Goal: Check status

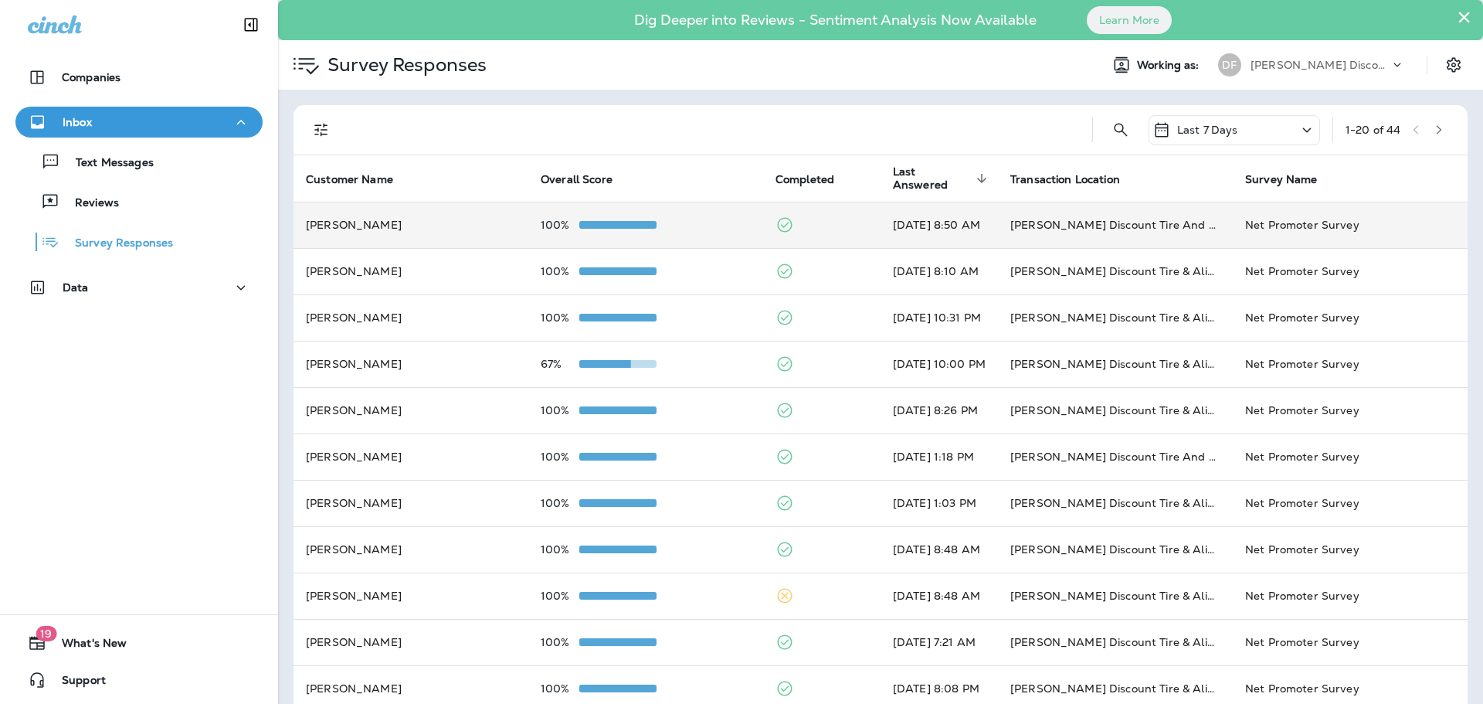
click at [617, 223] on span at bounding box center [617, 225] width 77 height 8
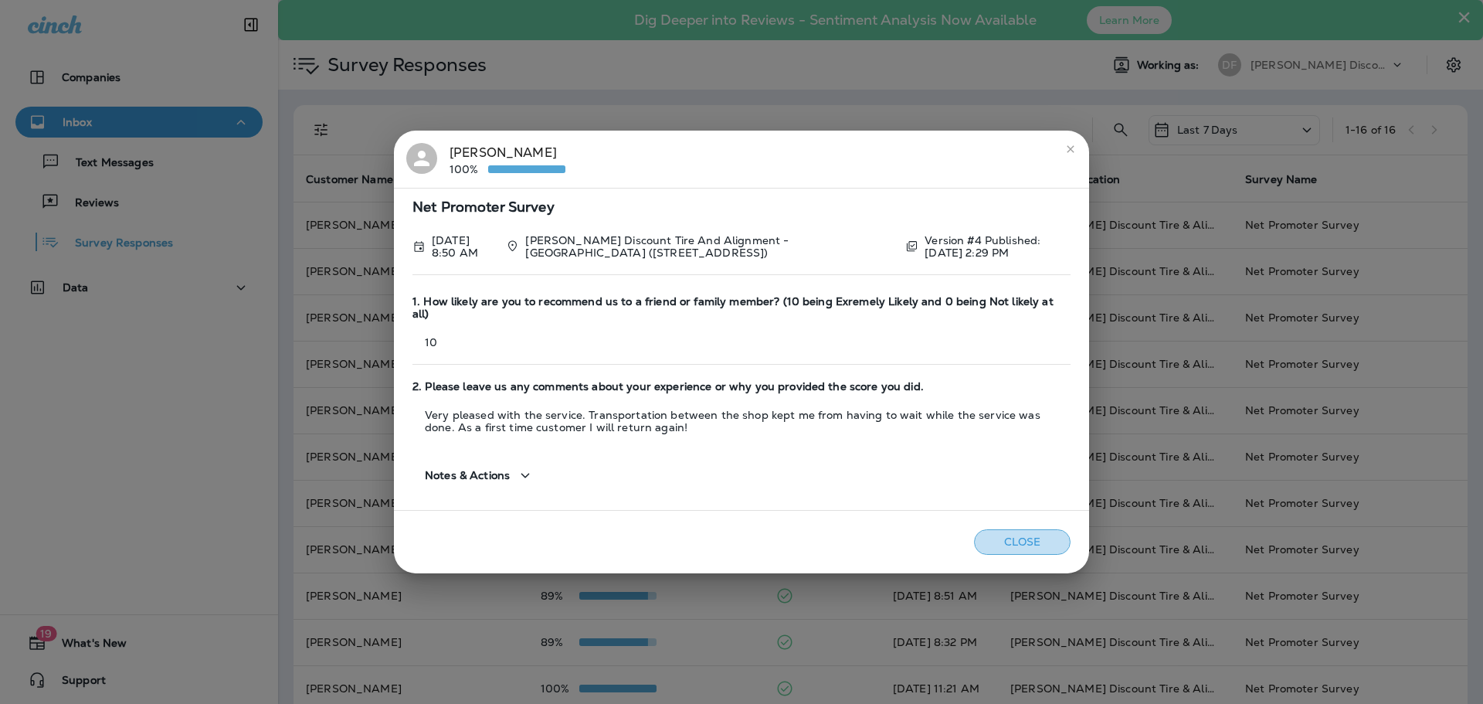
click at [1018, 533] on button "Close" at bounding box center [1022, 541] width 97 height 25
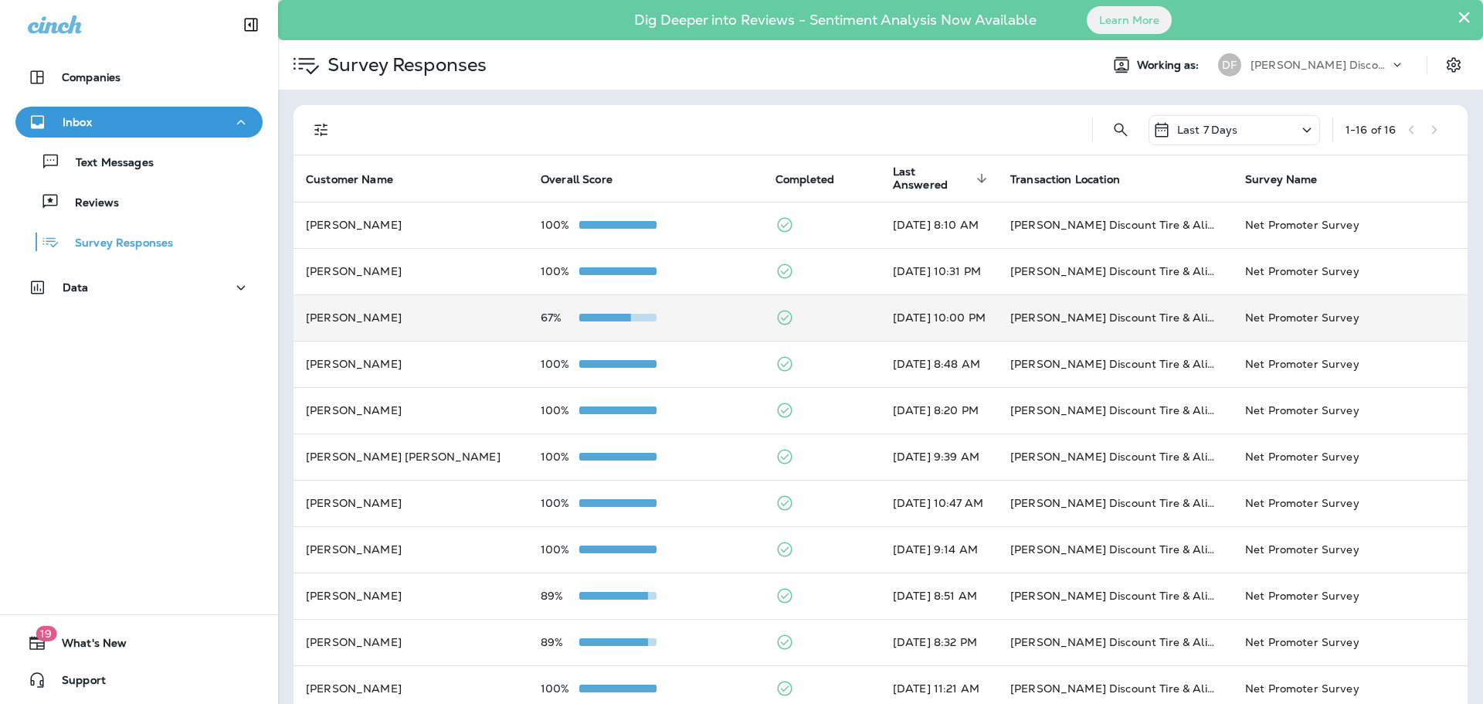
click at [627, 312] on div at bounding box center [617, 317] width 77 height 12
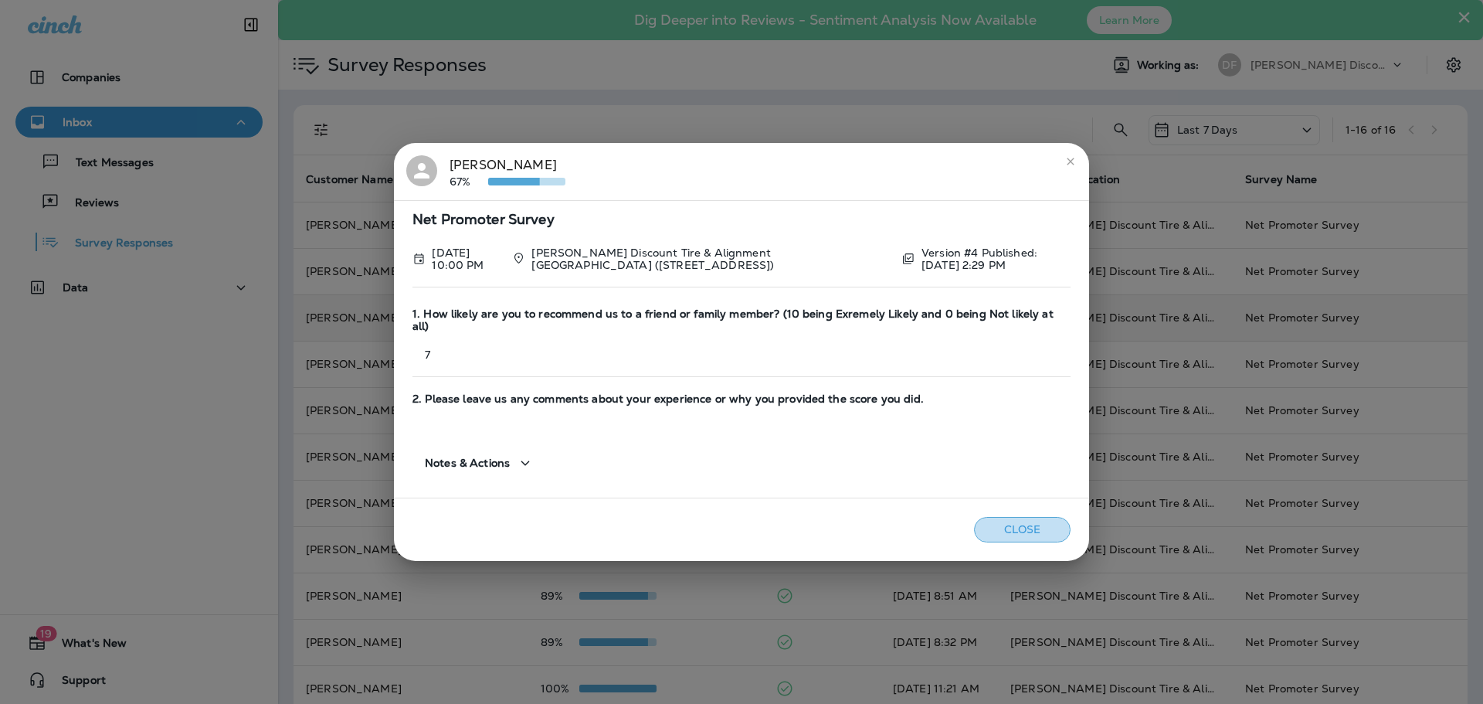
click at [1006, 518] on button "Close" at bounding box center [1022, 529] width 97 height 25
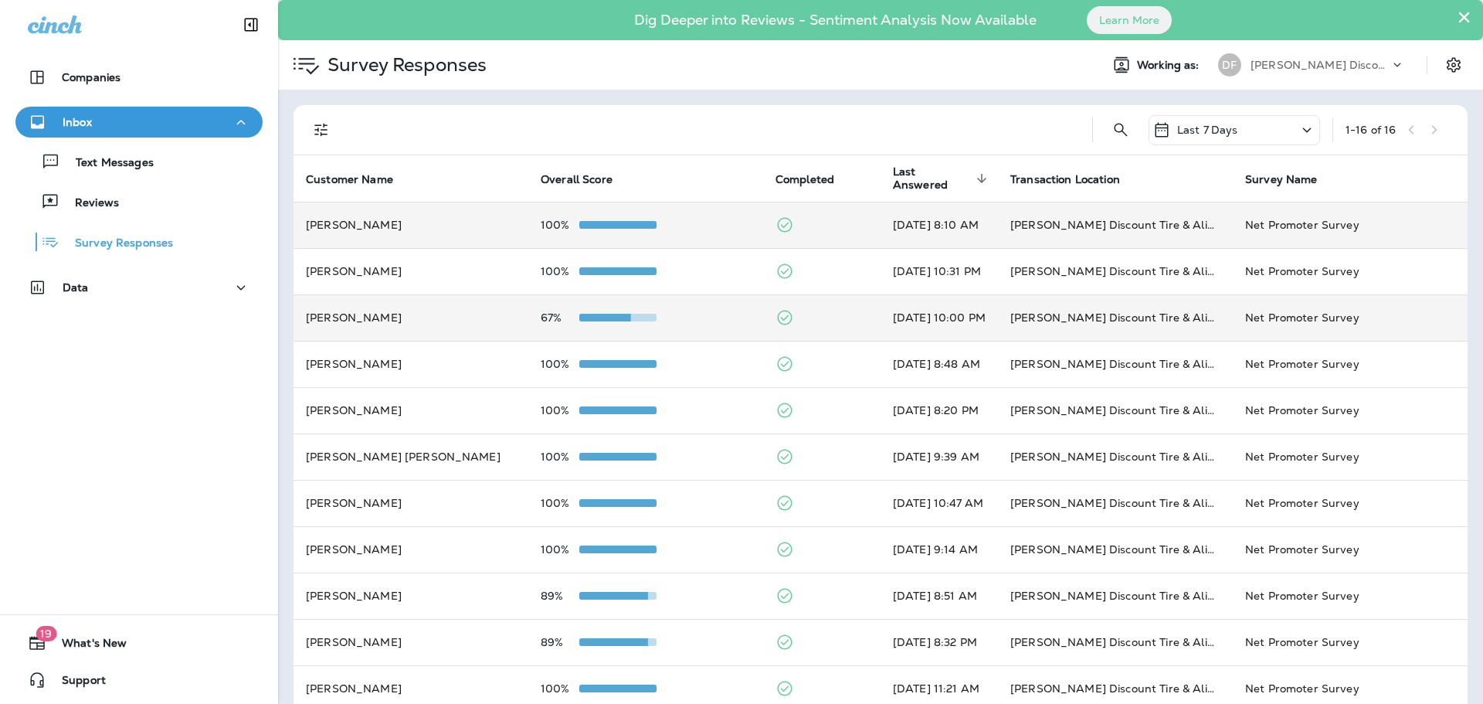
click at [593, 232] on td "100%" at bounding box center [645, 225] width 235 height 46
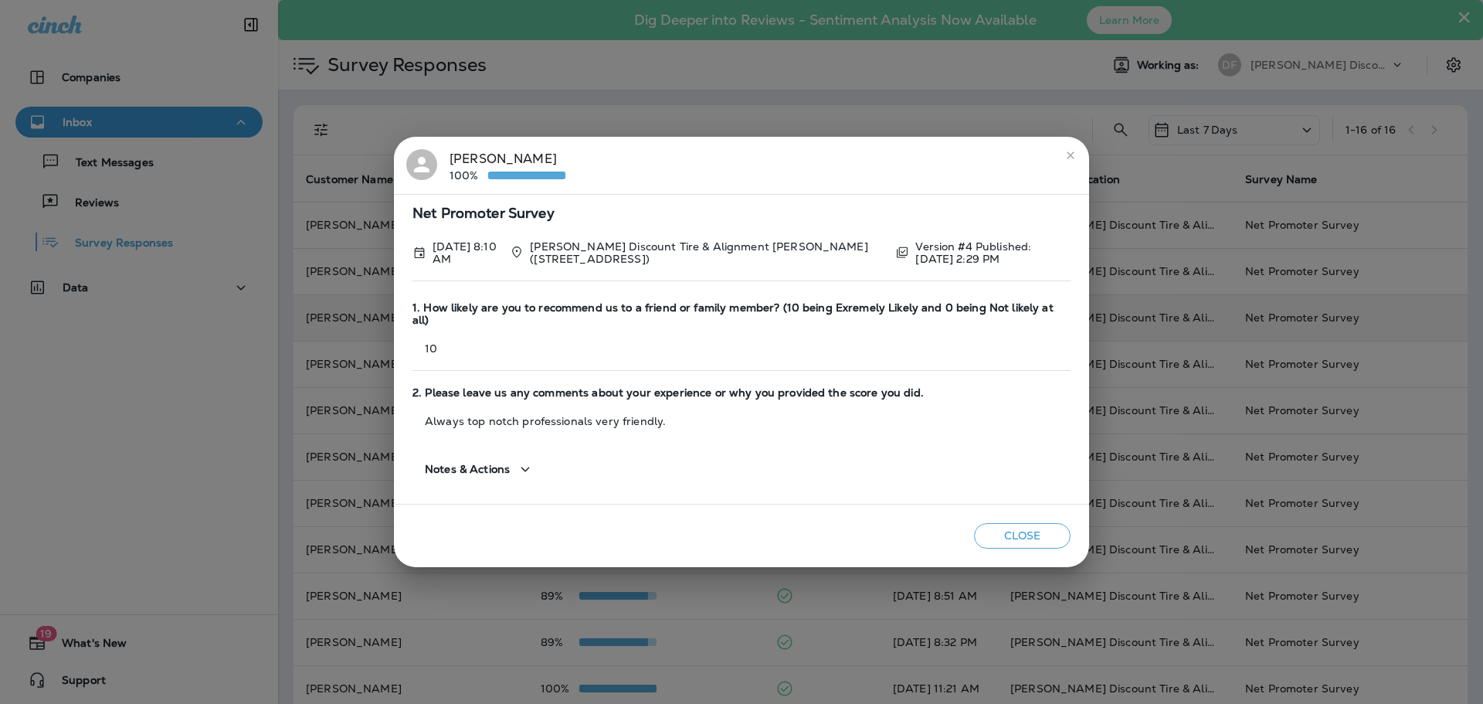
click at [1028, 528] on button "Close" at bounding box center [1022, 535] width 97 height 25
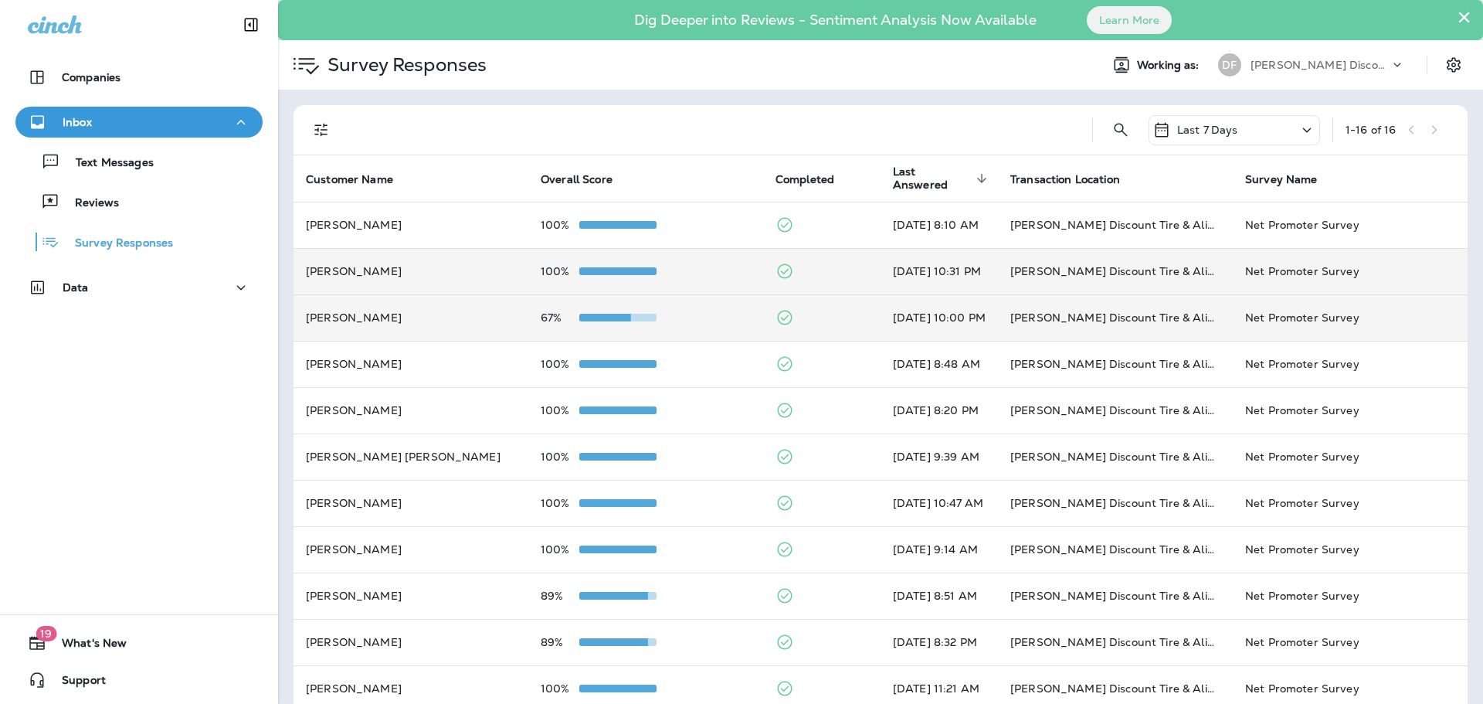
click at [610, 270] on span at bounding box center [617, 271] width 77 height 8
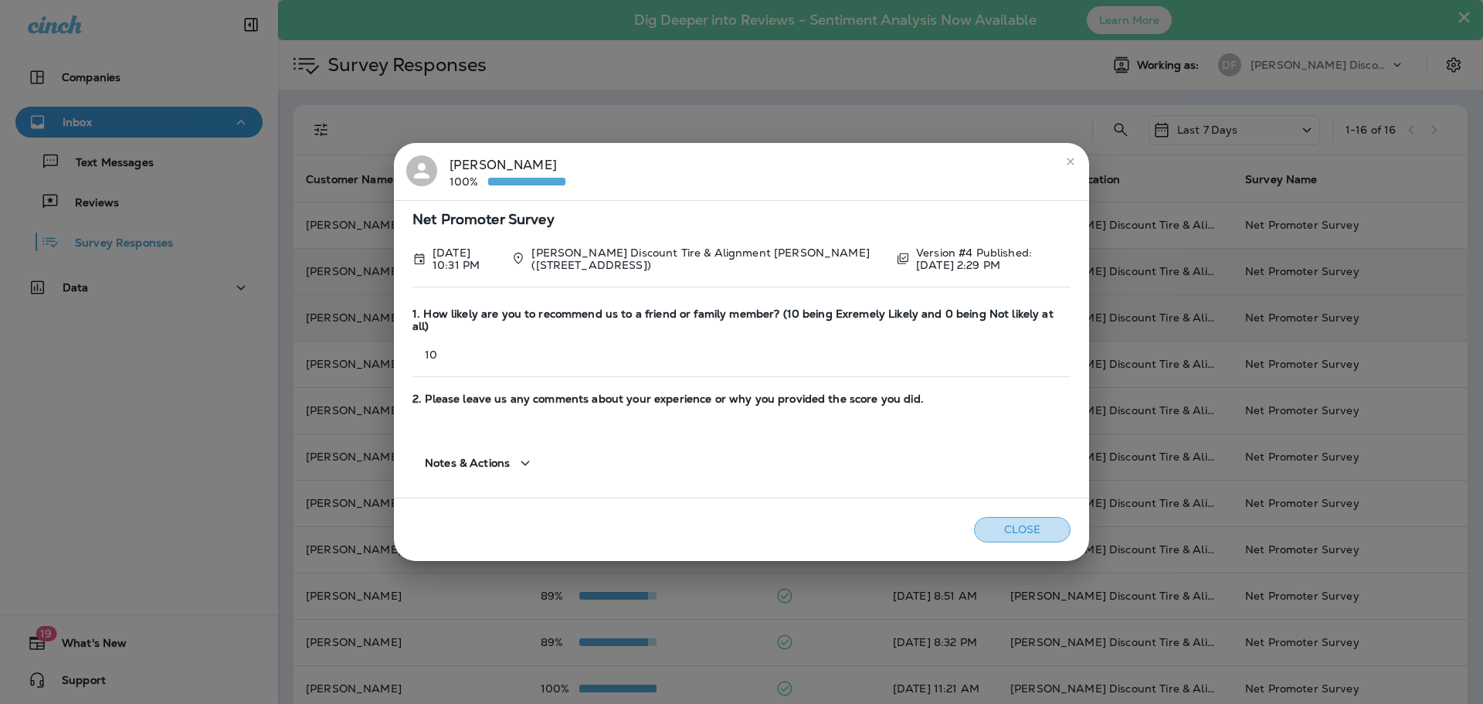
click at [1007, 517] on button "Close" at bounding box center [1022, 529] width 97 height 25
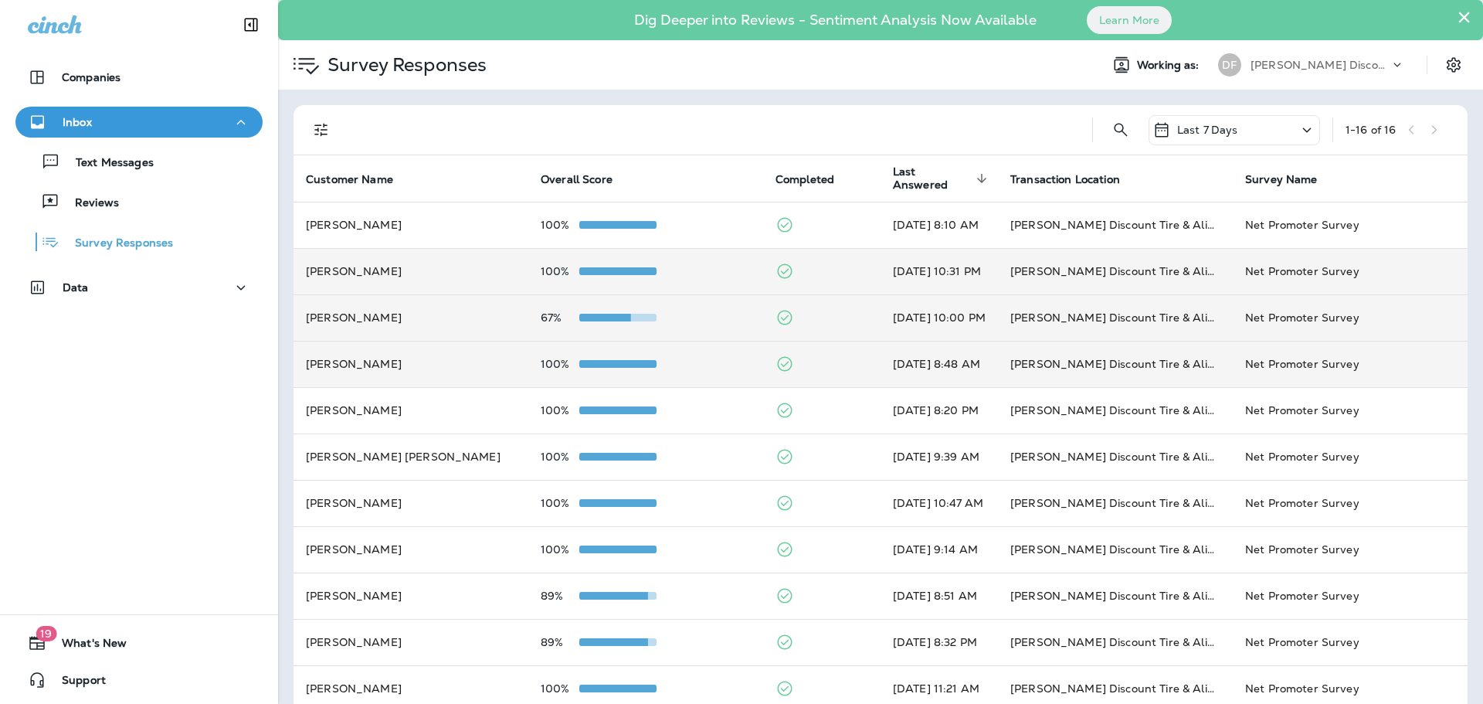
click at [606, 359] on div at bounding box center [617, 364] width 77 height 12
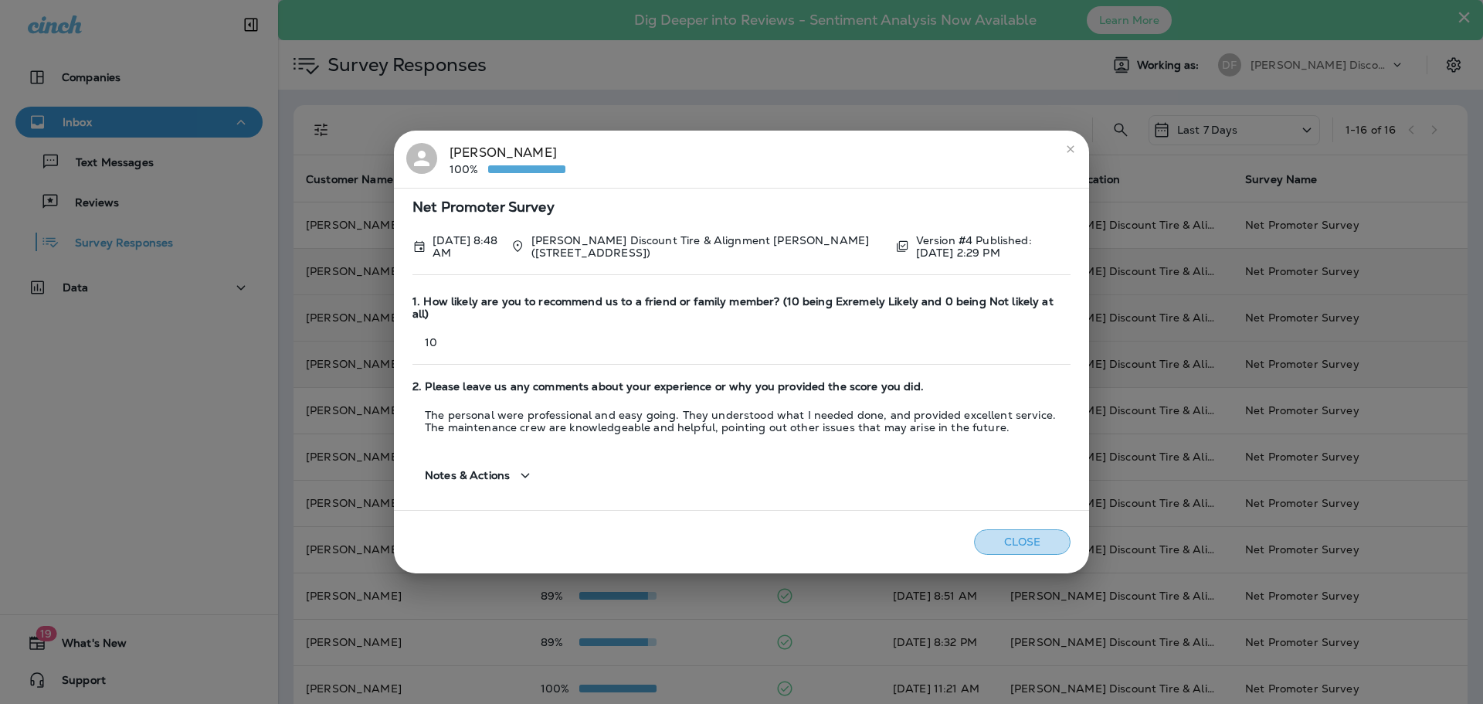
click at [1044, 540] on button "Close" at bounding box center [1022, 541] width 97 height 25
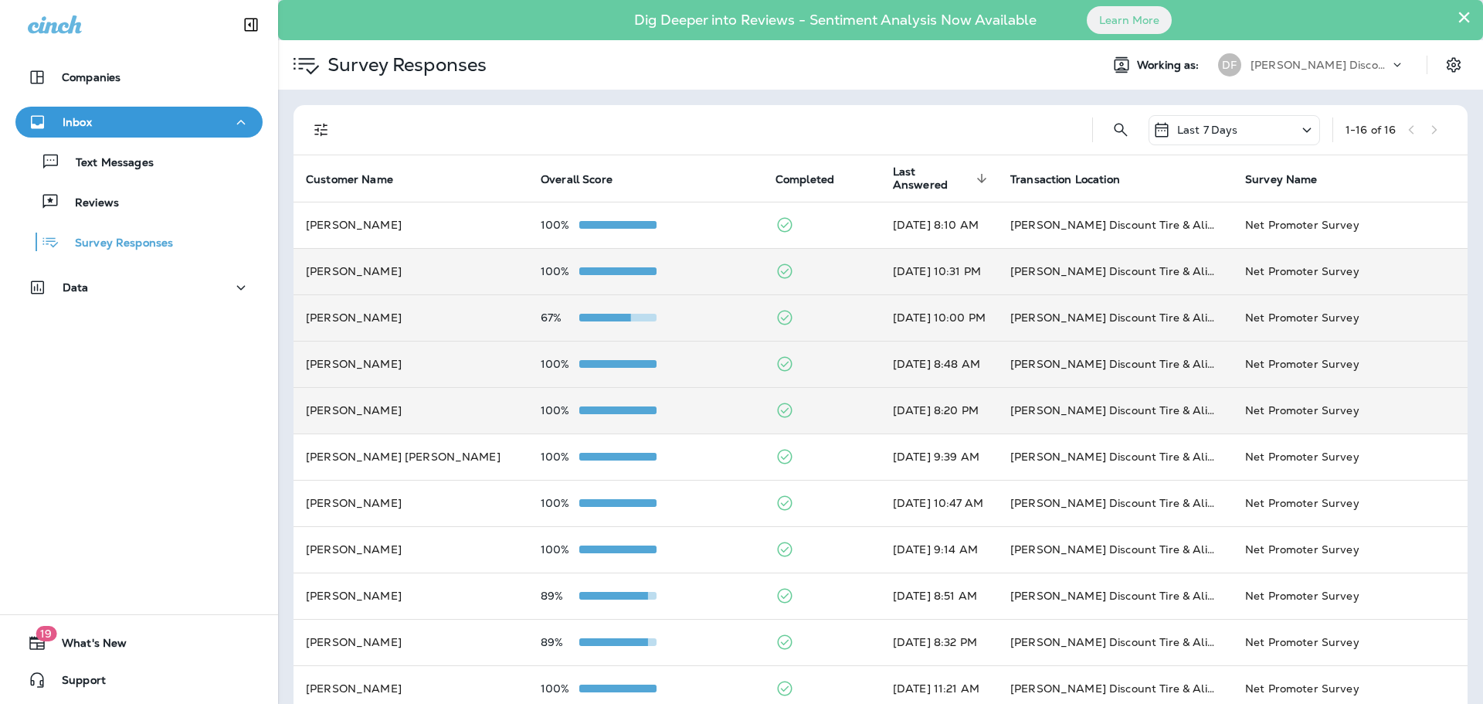
click at [595, 399] on td "100%" at bounding box center [645, 410] width 235 height 46
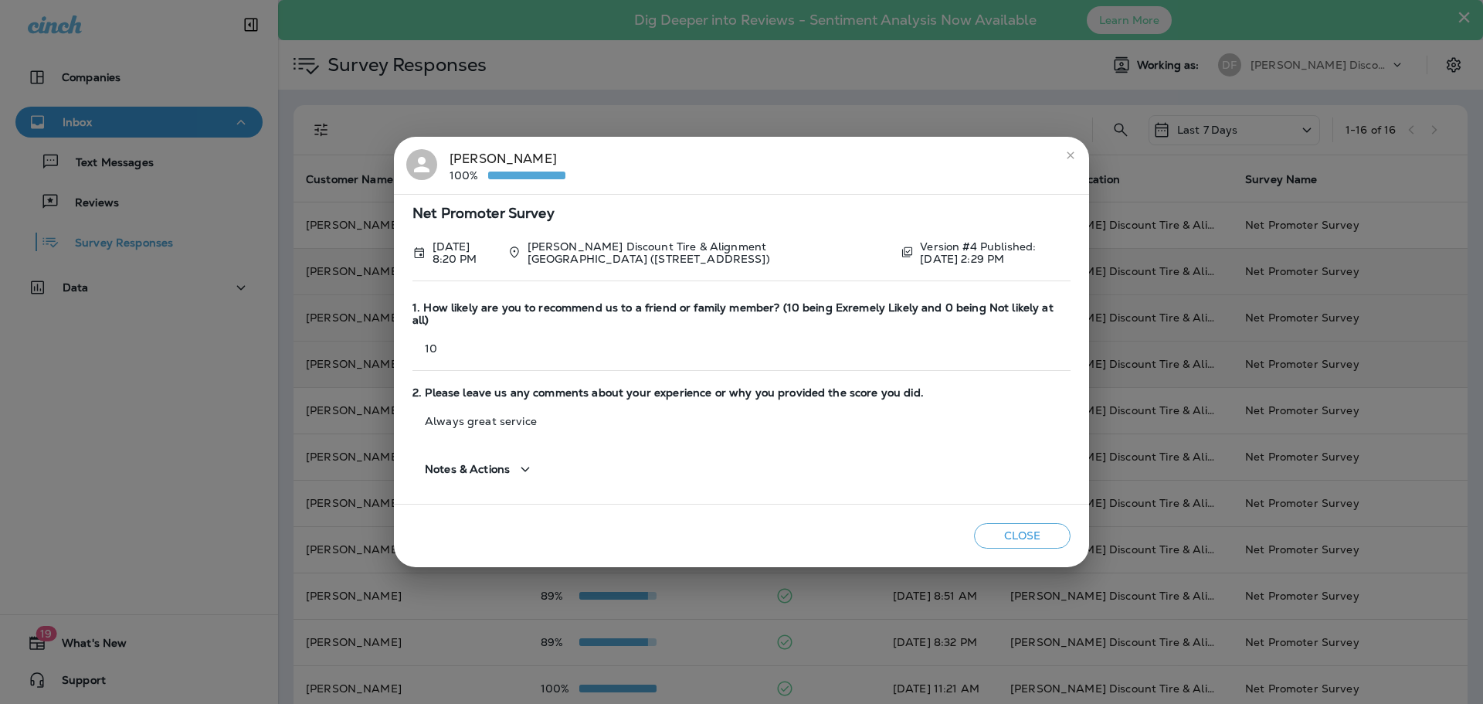
click at [1022, 523] on button "Close" at bounding box center [1022, 535] width 97 height 25
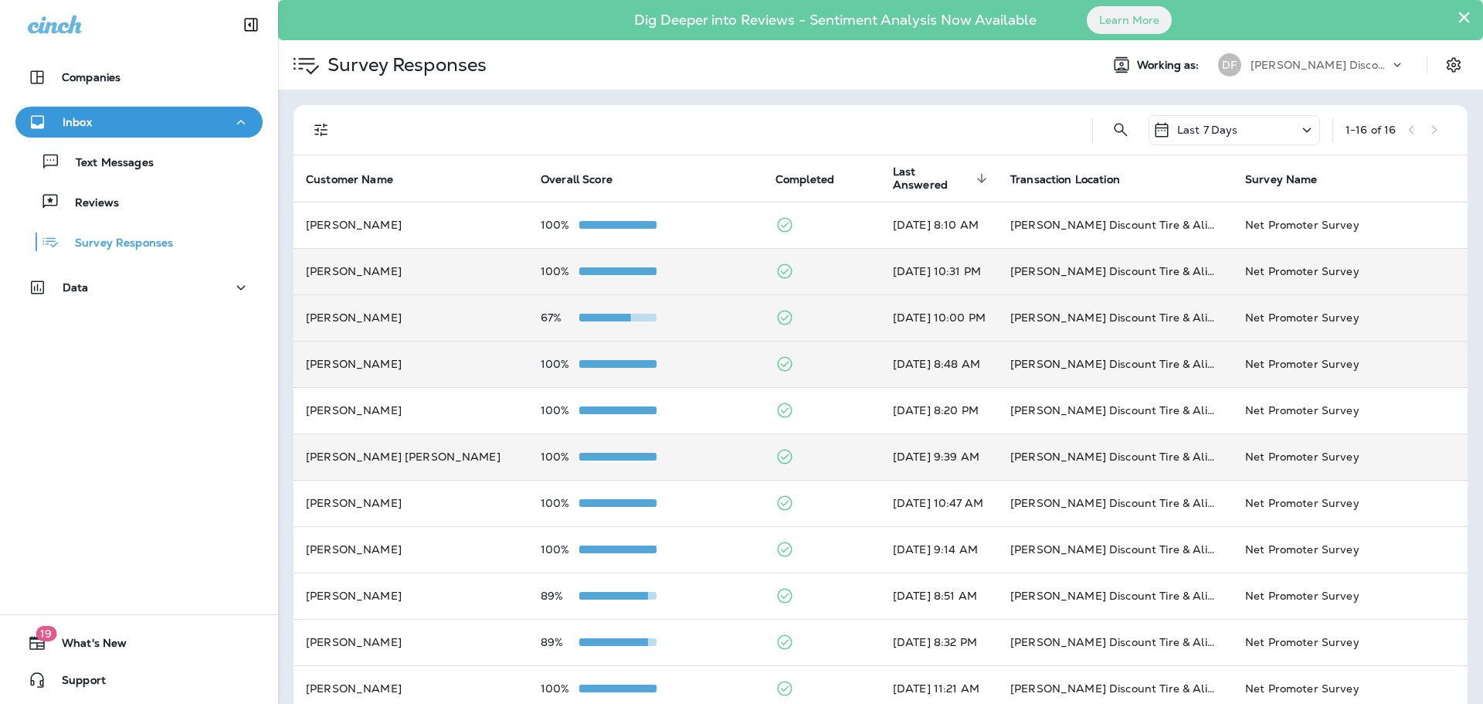
click at [559, 457] on p "100%" at bounding box center [560, 456] width 39 height 12
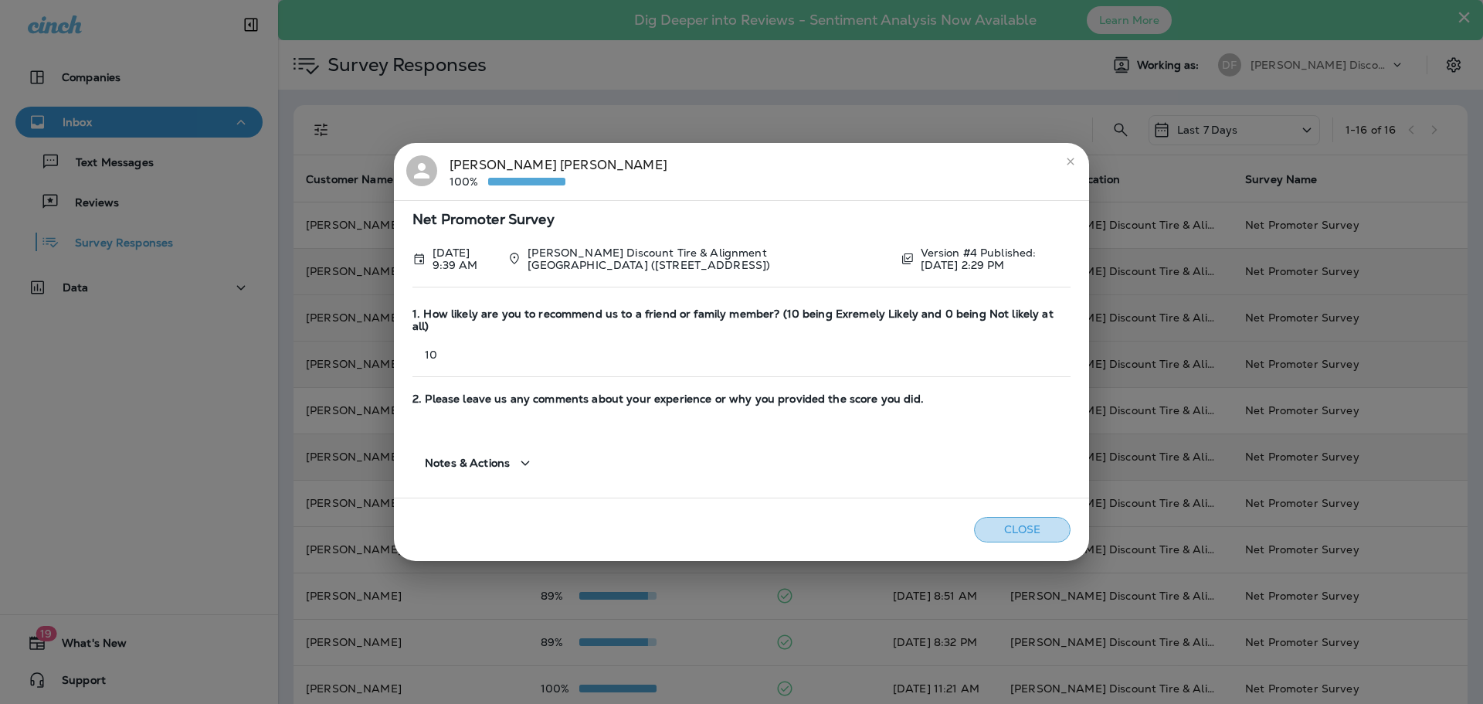
click at [1017, 517] on button "Close" at bounding box center [1022, 529] width 97 height 25
